Goal: Task Accomplishment & Management: Use online tool/utility

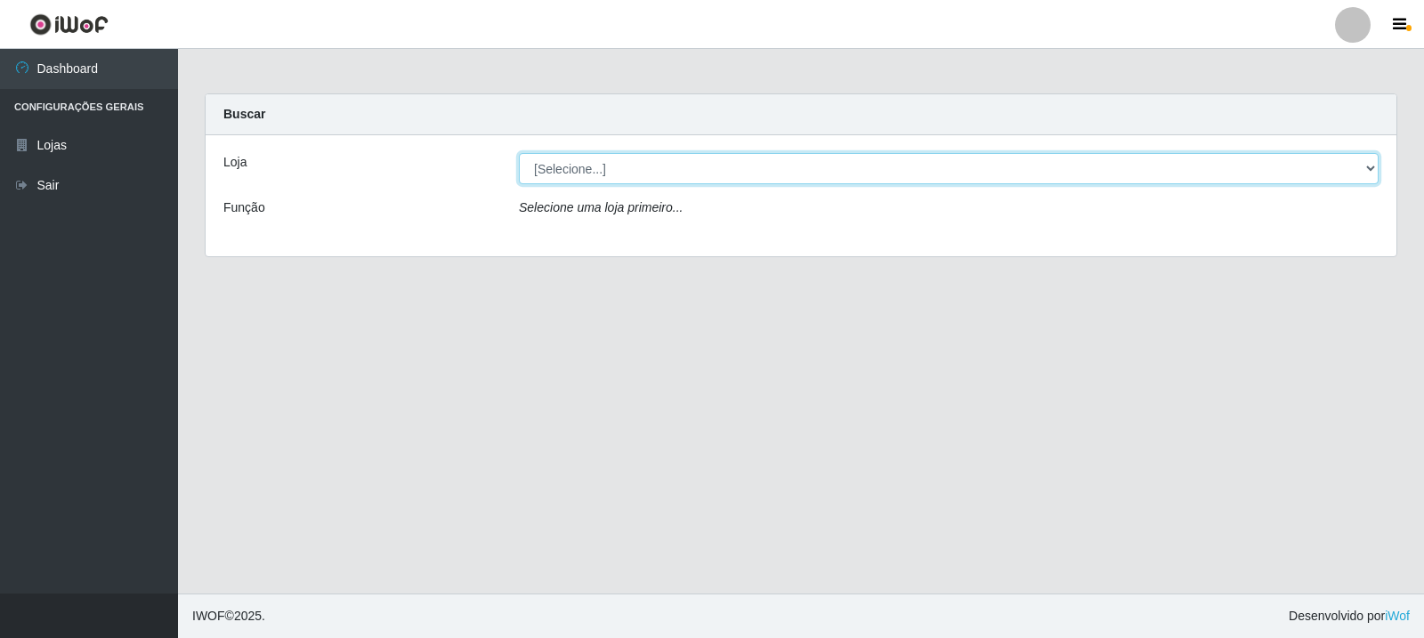
click at [1372, 165] on select "[Selecione...] Rede Compras Supermercados - LOJA 3" at bounding box center [949, 168] width 860 height 31
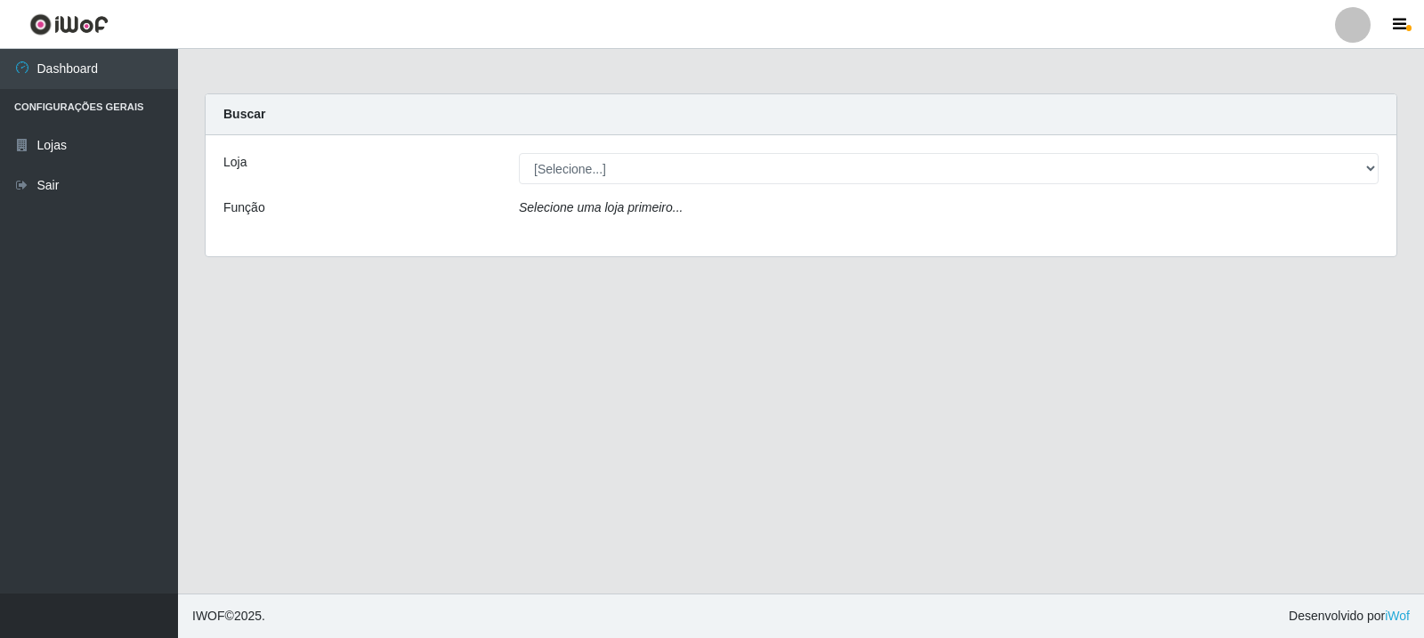
click at [1330, 246] on div "Loja [Selecione...] Rede Compras Supermercados - LOJA 3 Função Selecione uma lo…" at bounding box center [801, 195] width 1191 height 121
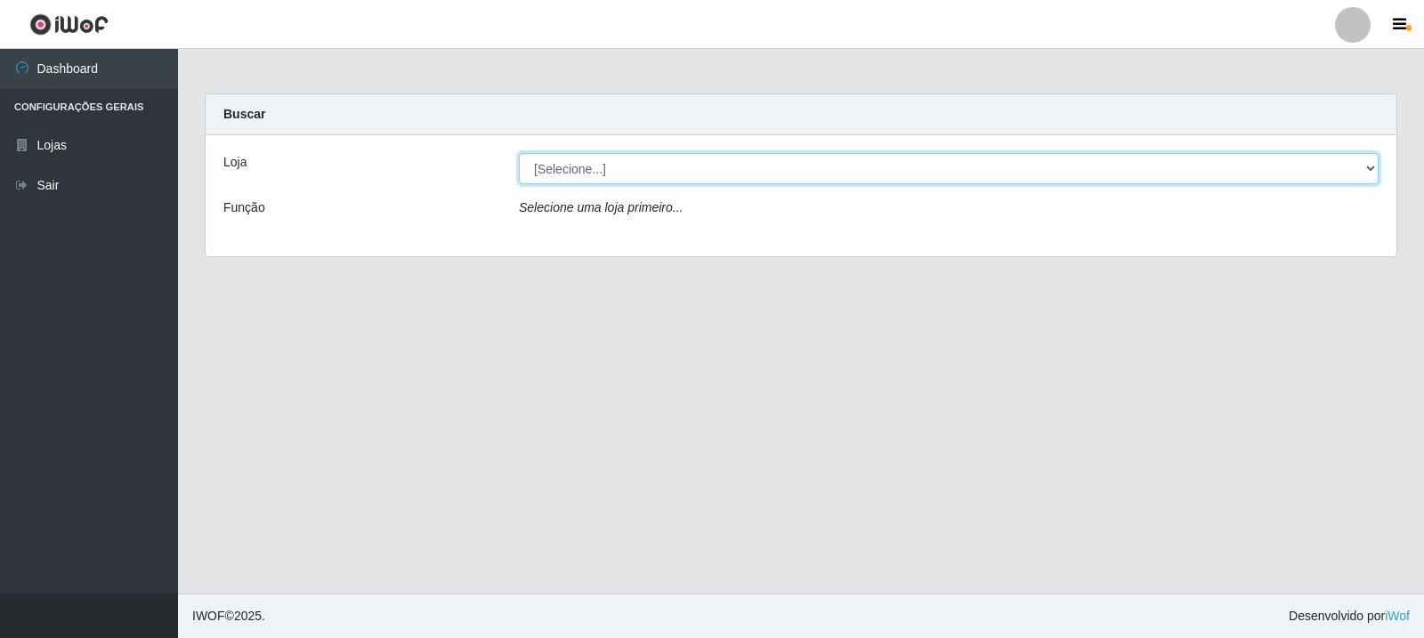
click at [1372, 166] on select "[Selecione...] Rede Compras Supermercados - LOJA 3" at bounding box center [949, 168] width 860 height 31
select select "162"
click at [519, 153] on select "[Selecione...] Rede Compras Supermercados - LOJA 3" at bounding box center [949, 168] width 860 height 31
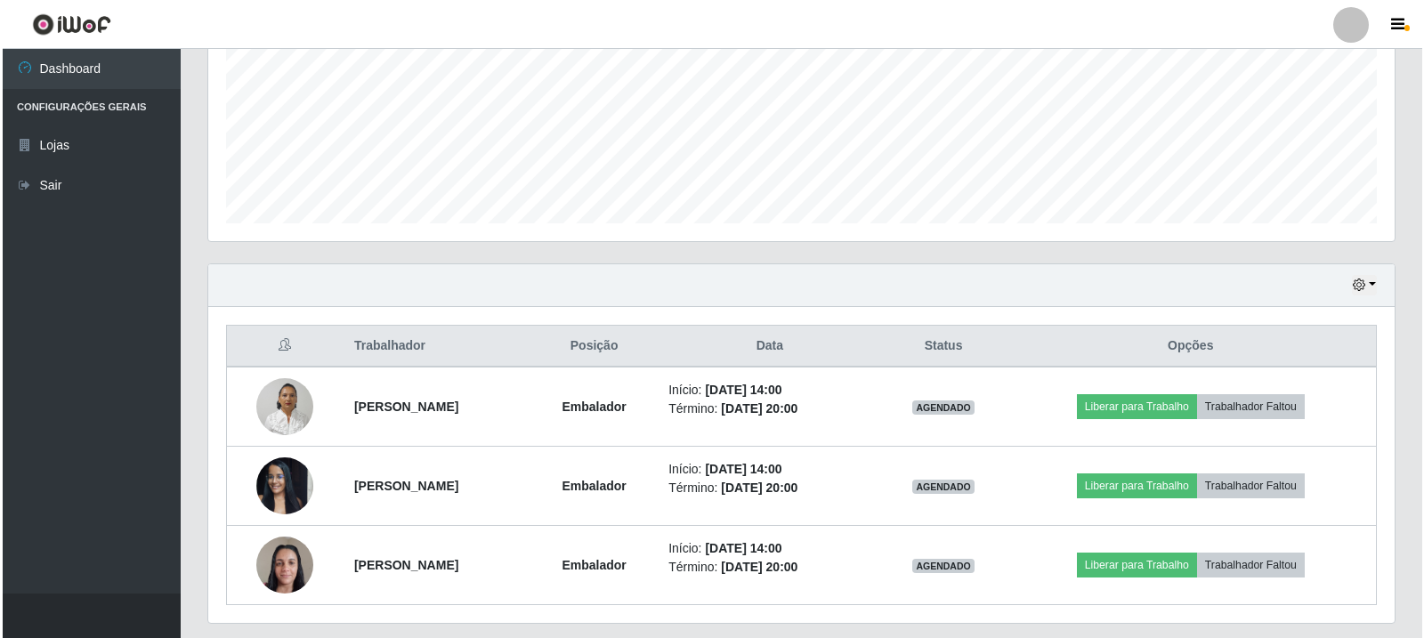
scroll to position [445, 0]
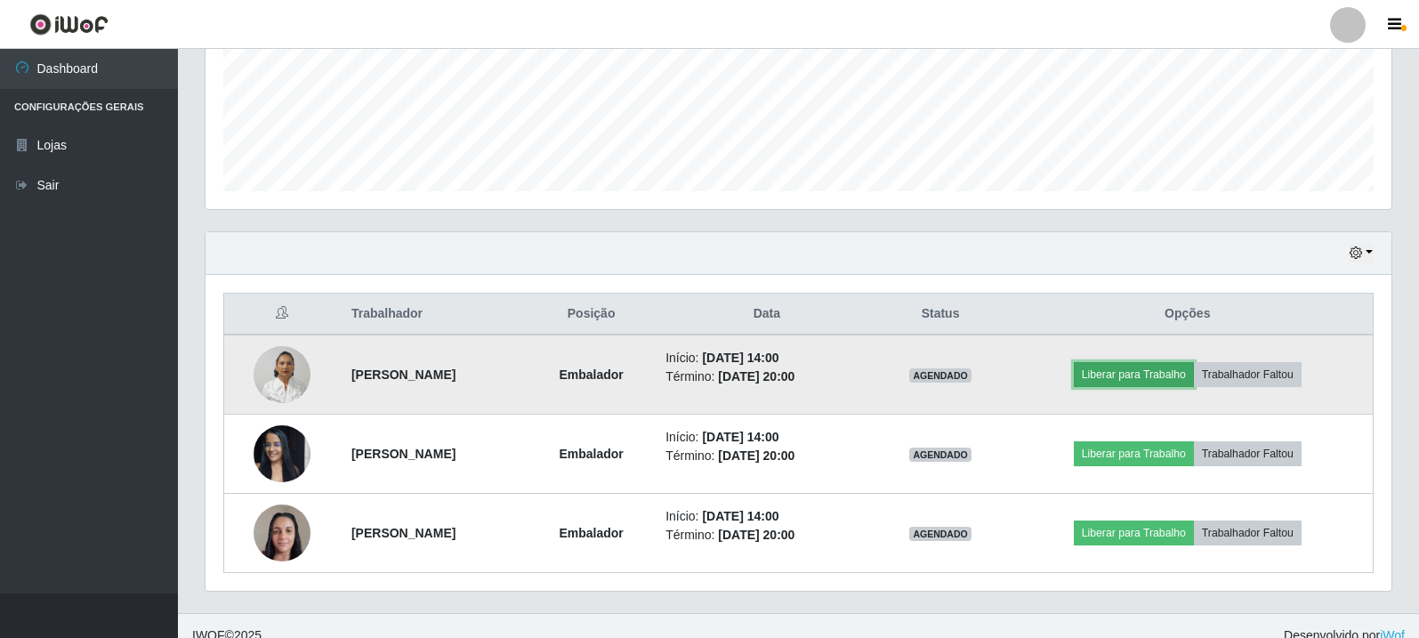
click at [1127, 374] on button "Liberar para Trabalho" at bounding box center [1134, 374] width 120 height 25
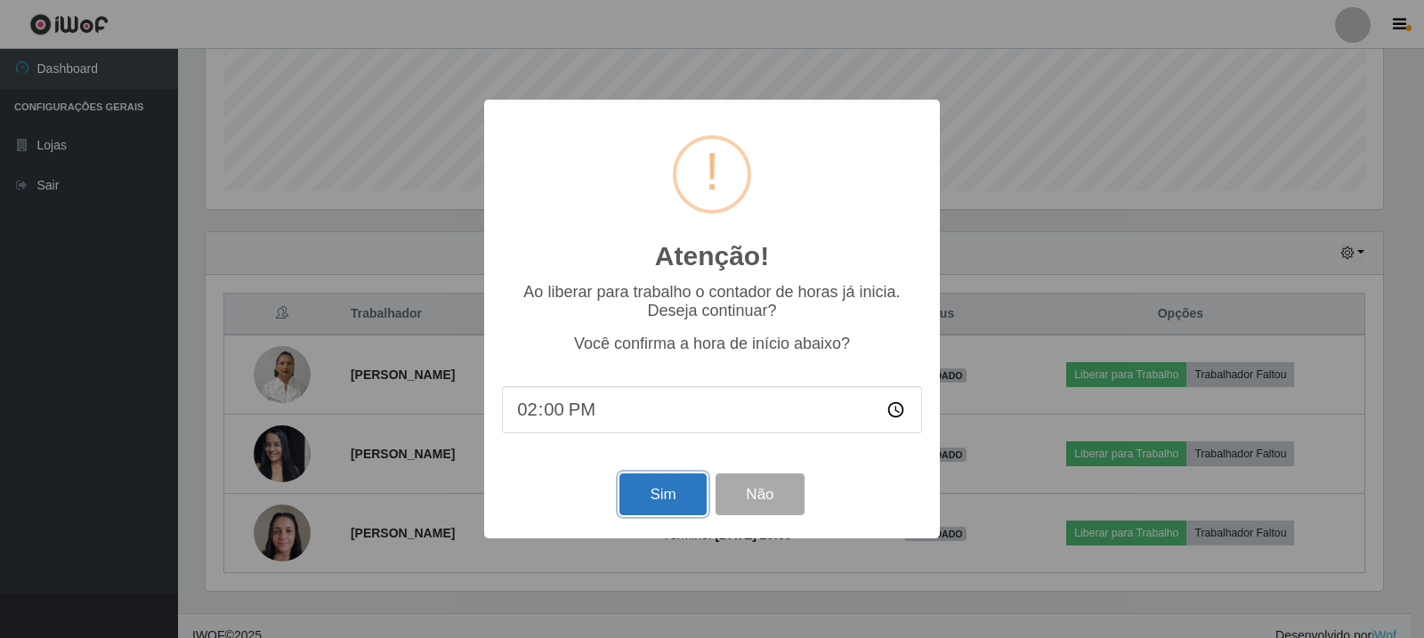
click at [674, 482] on button "Sim" at bounding box center [662, 494] width 86 height 42
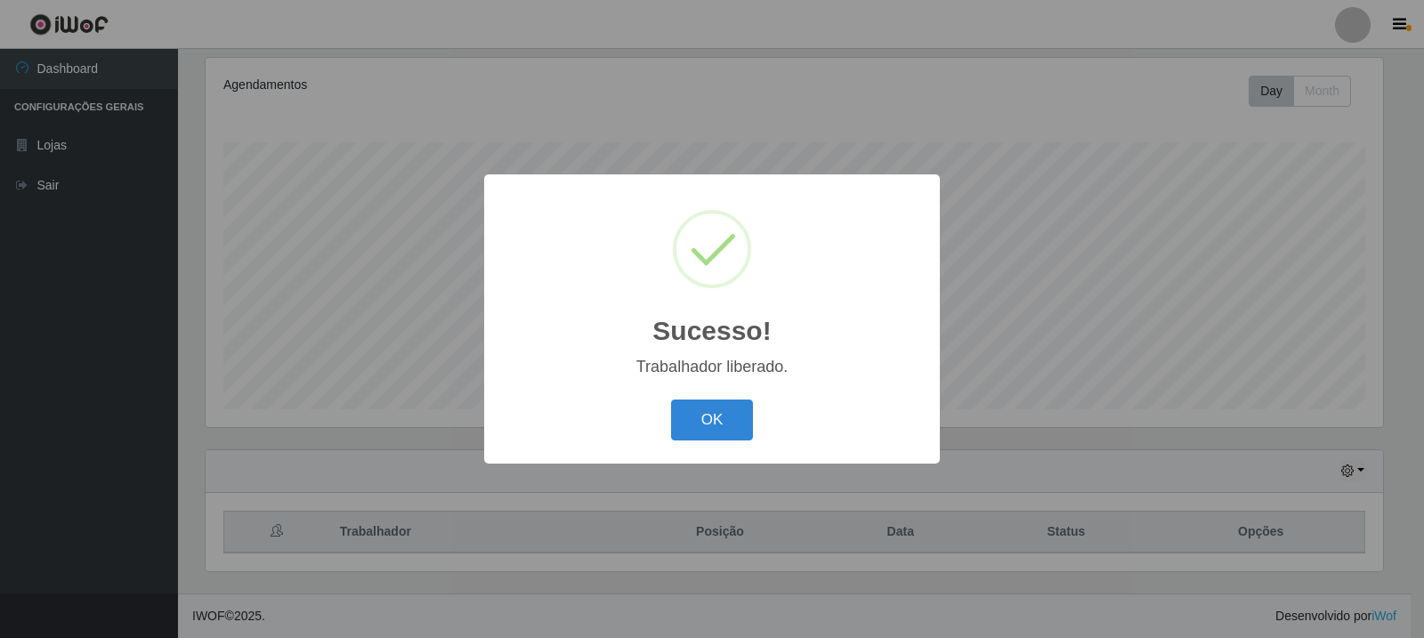
click at [1133, 455] on div "Sucesso! × Trabalhador liberado. OK Cancel" at bounding box center [712, 319] width 1424 height 638
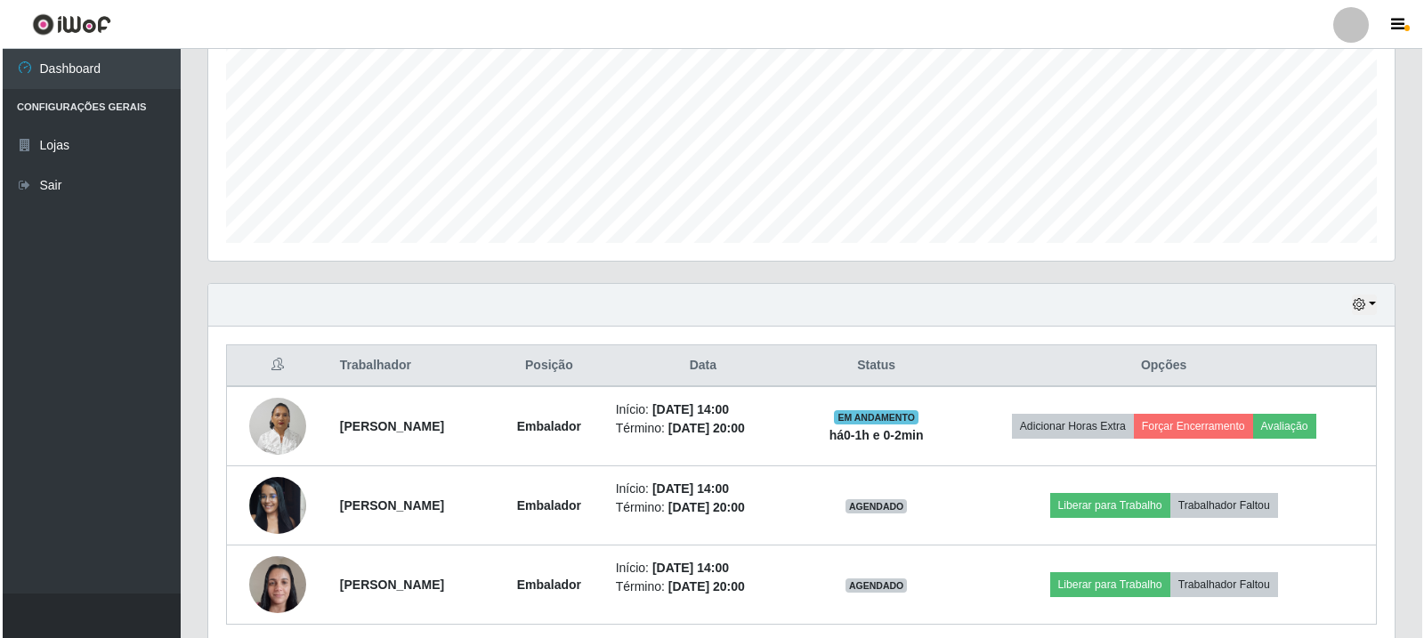
scroll to position [405, 0]
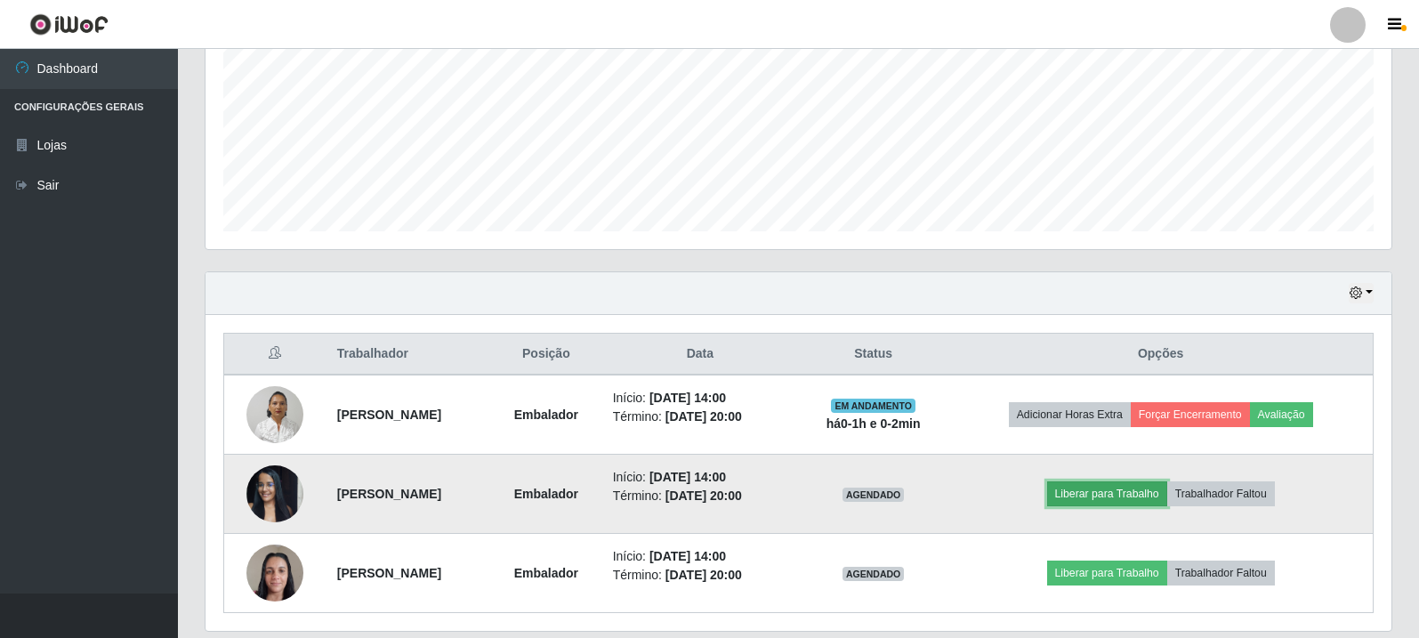
click at [1102, 496] on button "Liberar para Trabalho" at bounding box center [1107, 493] width 120 height 25
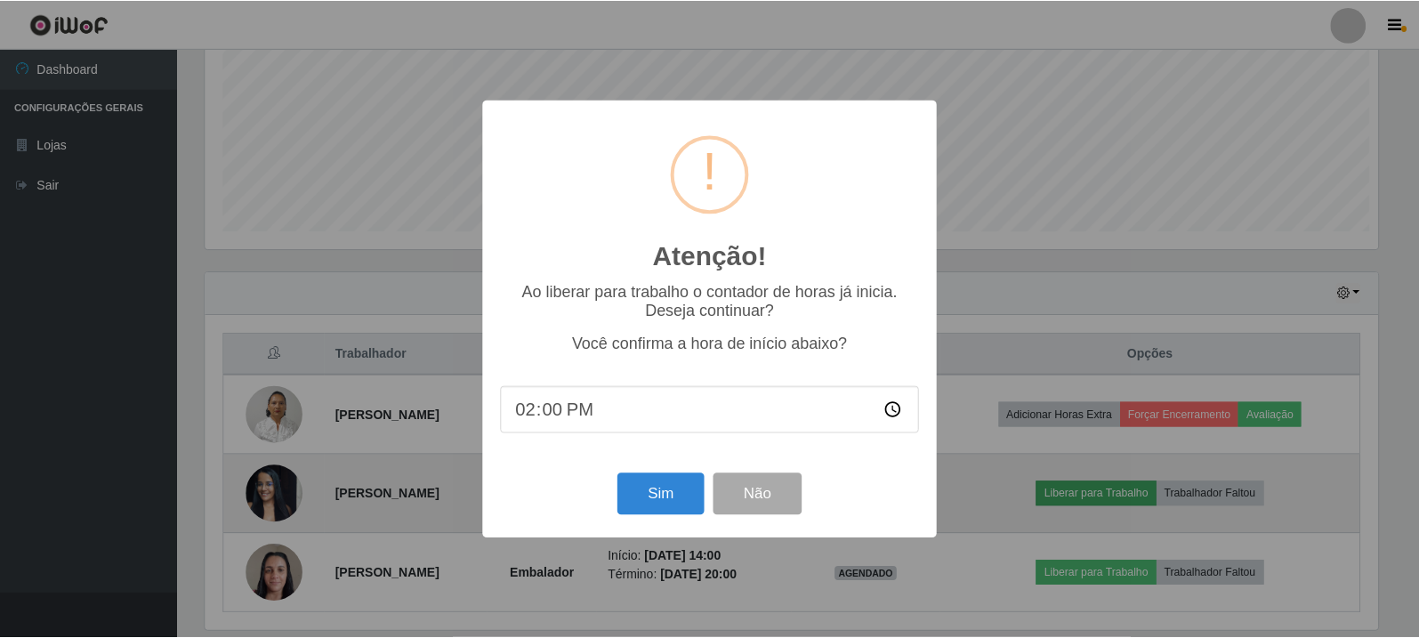
scroll to position [369, 1177]
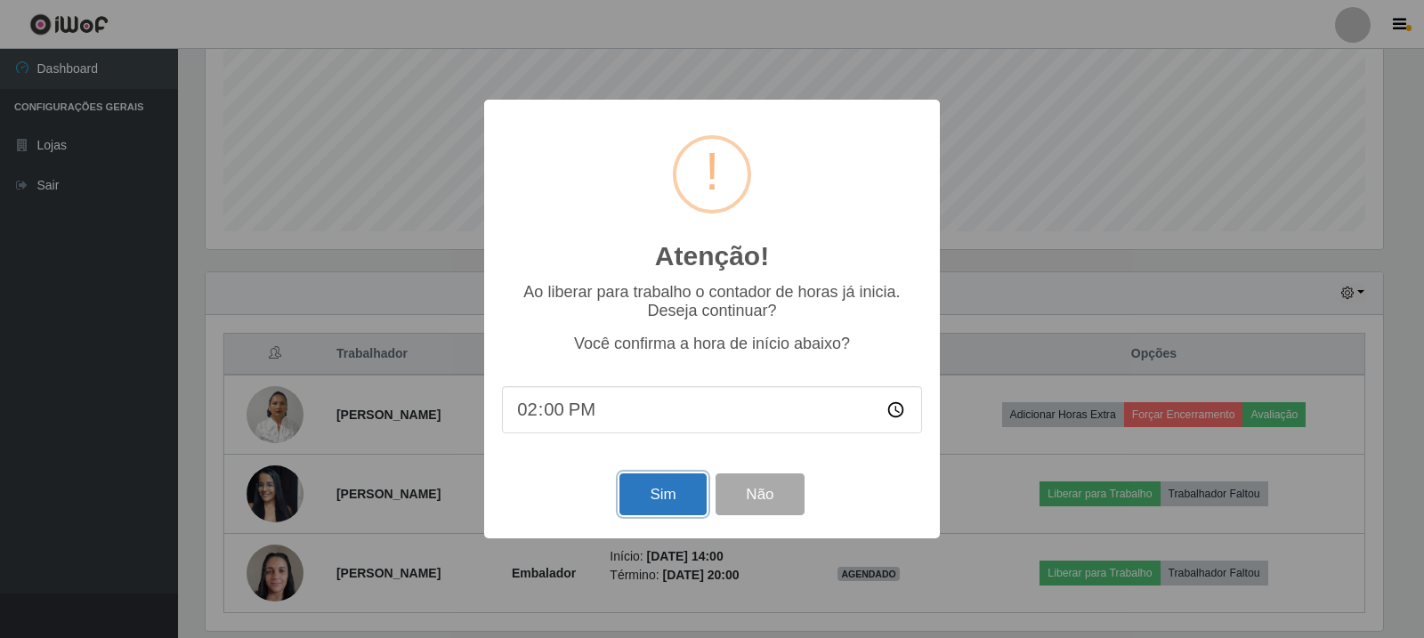
click at [683, 497] on button "Sim" at bounding box center [662, 494] width 86 height 42
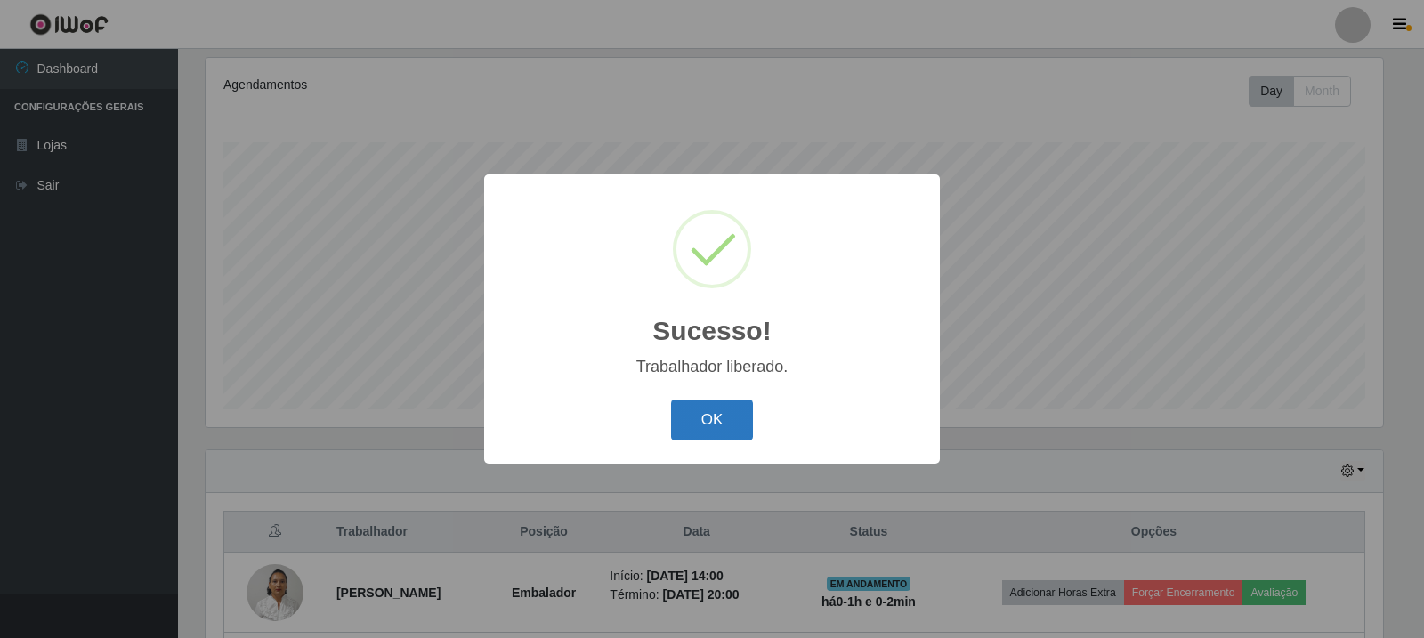
click at [739, 418] on button "OK" at bounding box center [712, 421] width 83 height 42
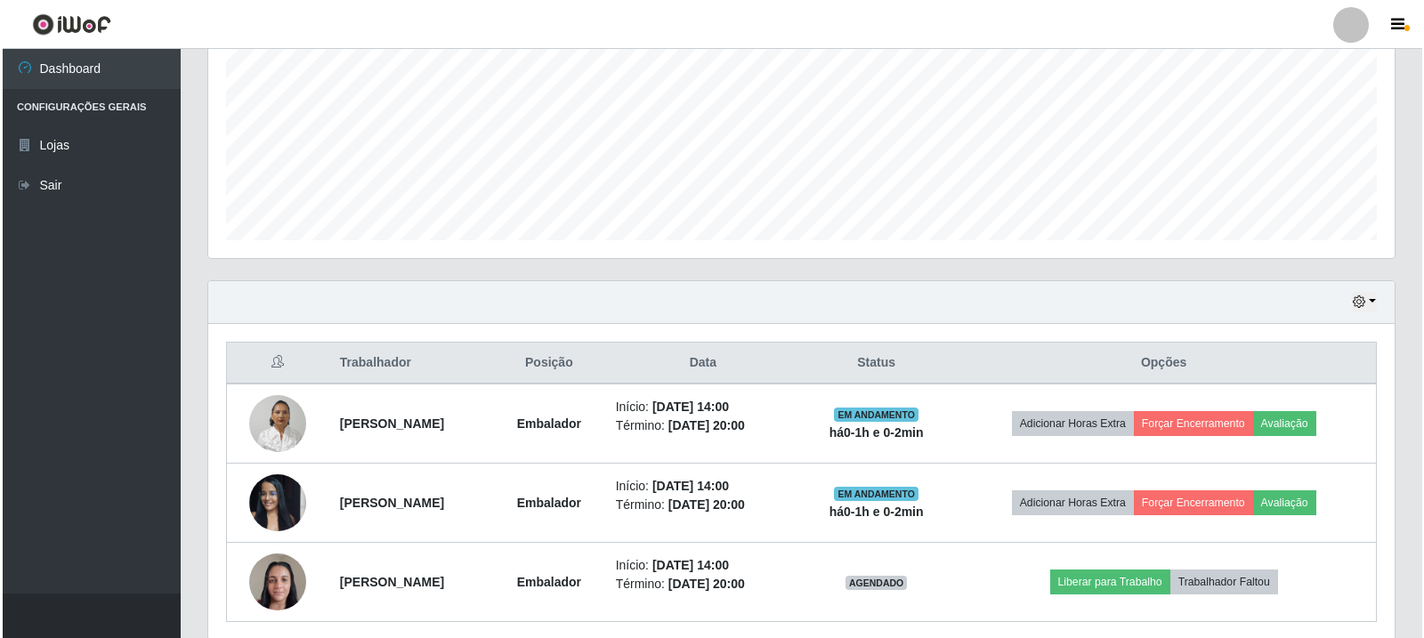
scroll to position [464, 0]
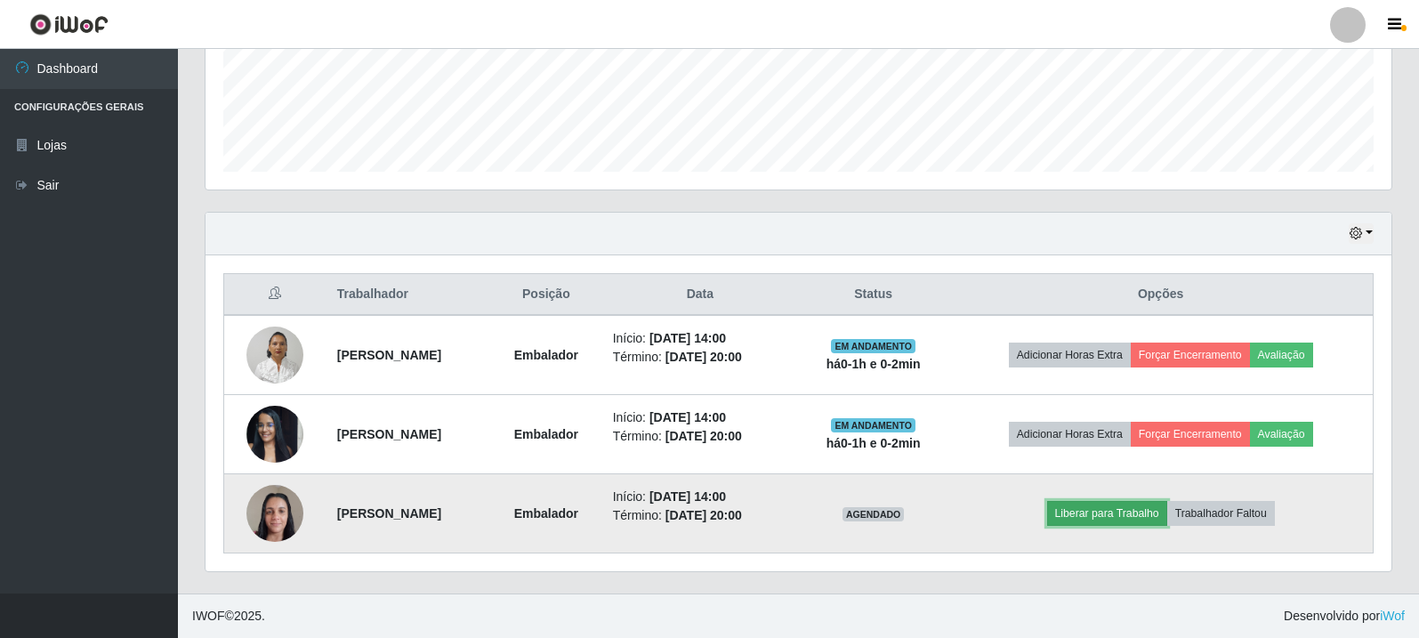
click at [1146, 511] on button "Liberar para Trabalho" at bounding box center [1107, 513] width 120 height 25
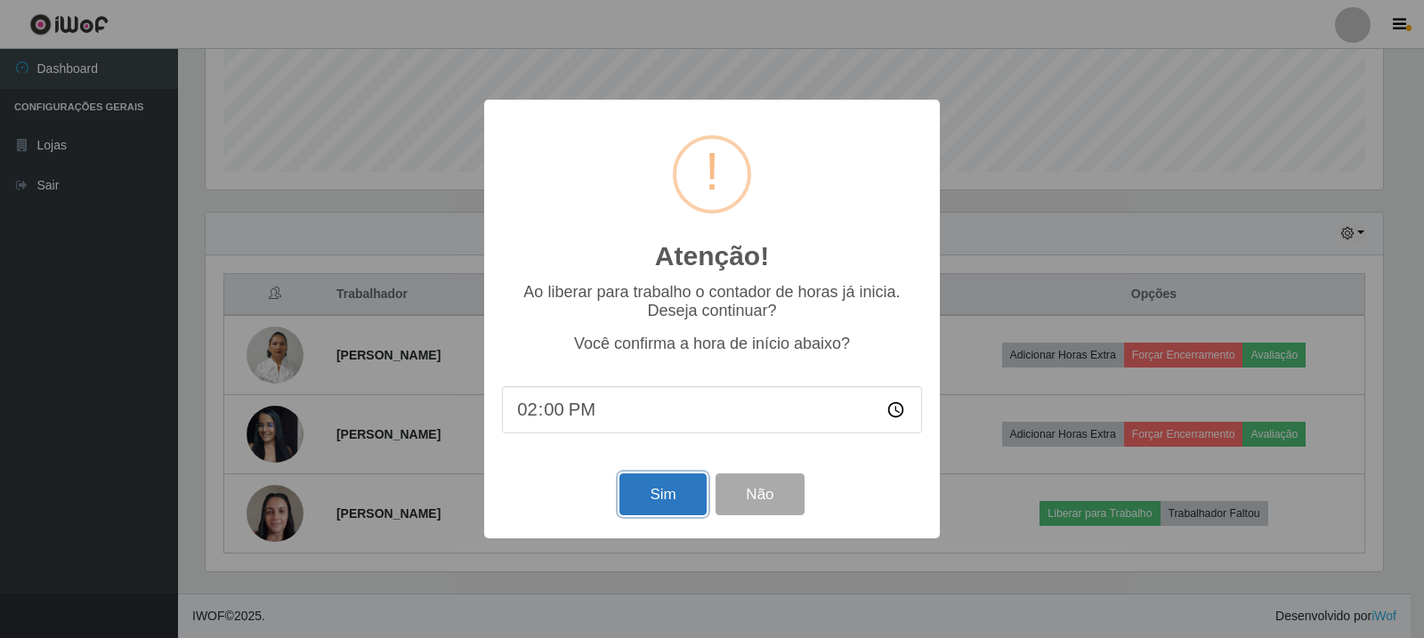
click at [682, 492] on button "Sim" at bounding box center [662, 494] width 86 height 42
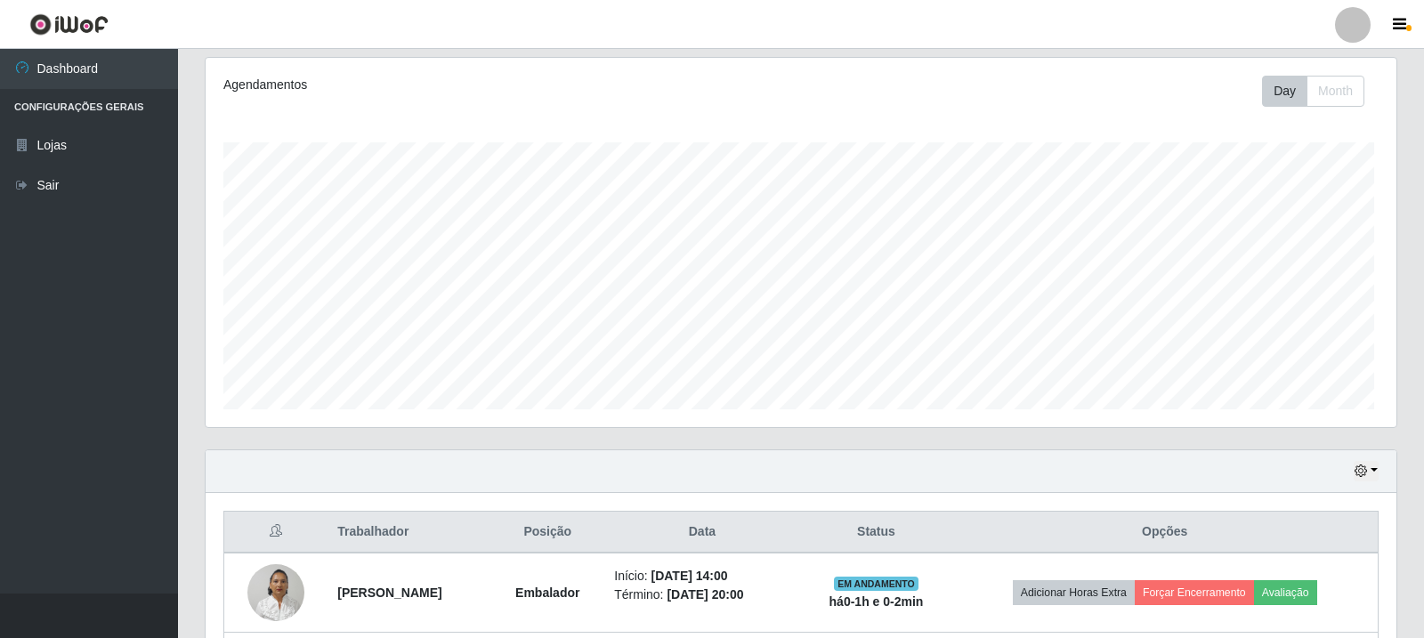
scroll to position [0, 0]
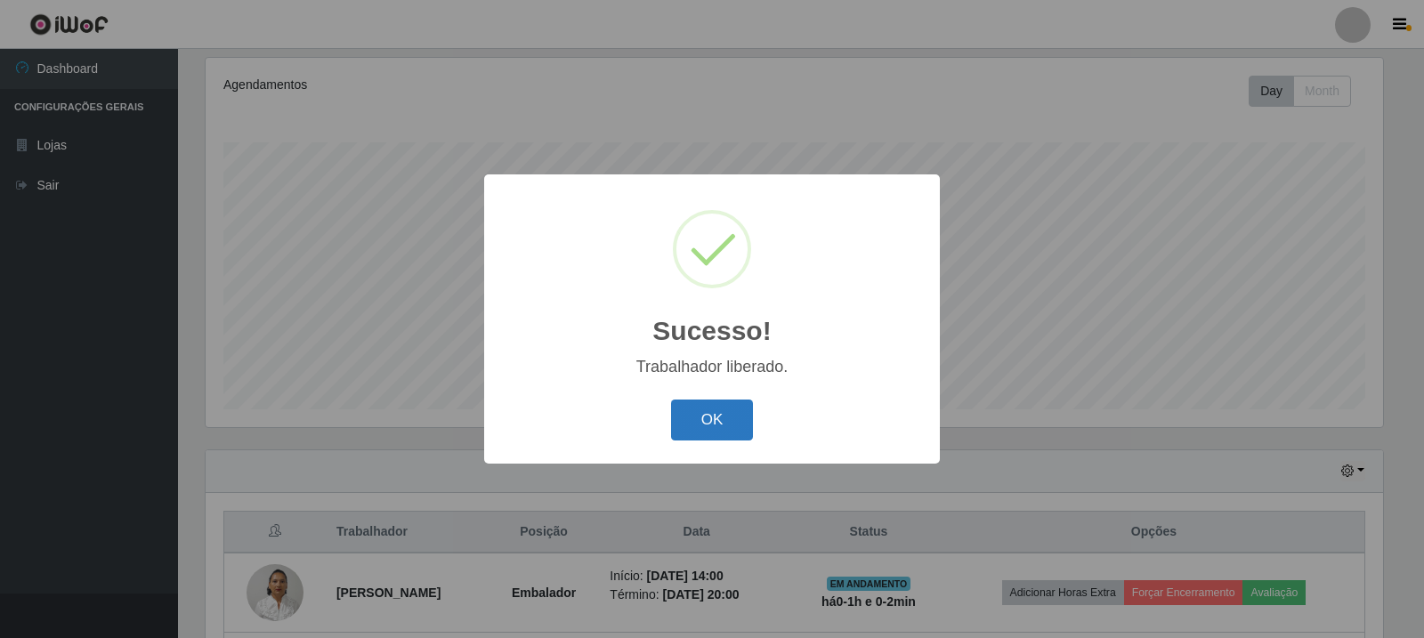
click at [687, 419] on button "OK" at bounding box center [712, 421] width 83 height 42
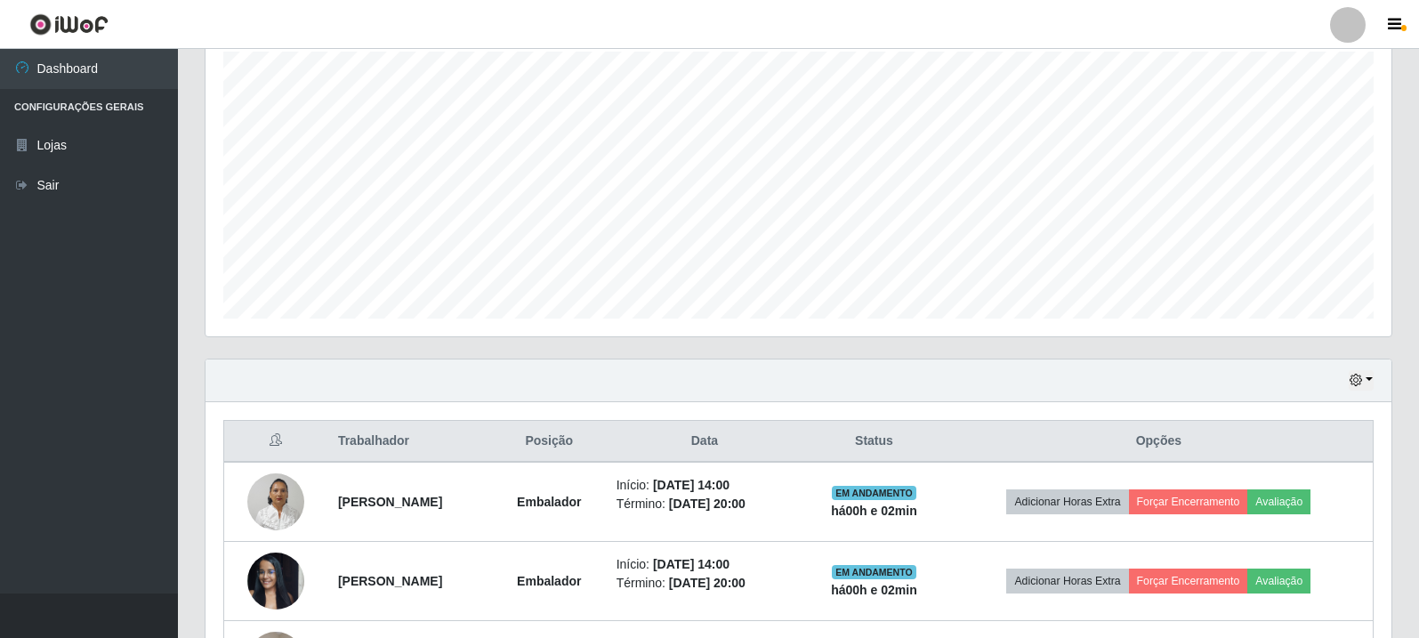
scroll to position [464, 0]
